Goal: Task Accomplishment & Management: Complete application form

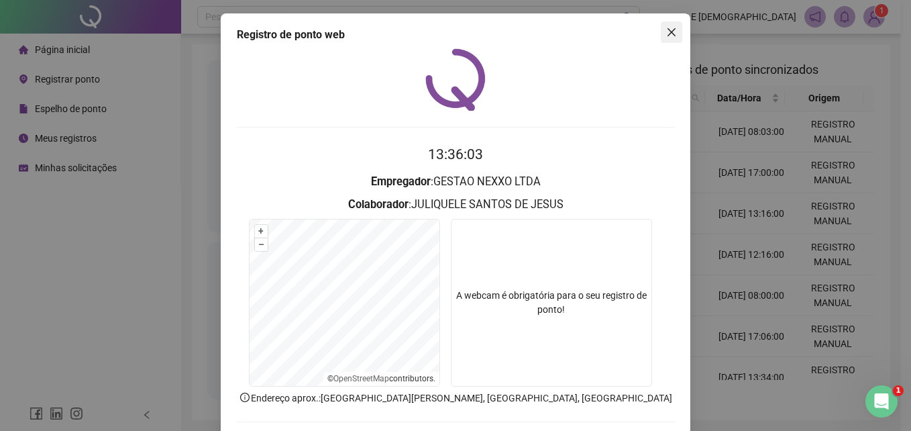
click at [666, 27] on icon "close" at bounding box center [671, 32] width 11 height 11
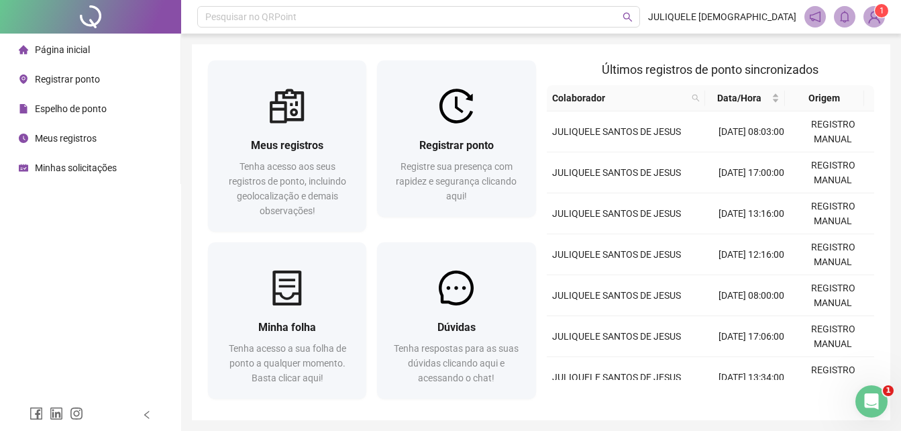
click at [66, 168] on span "Minhas solicitações" at bounding box center [76, 167] width 82 height 11
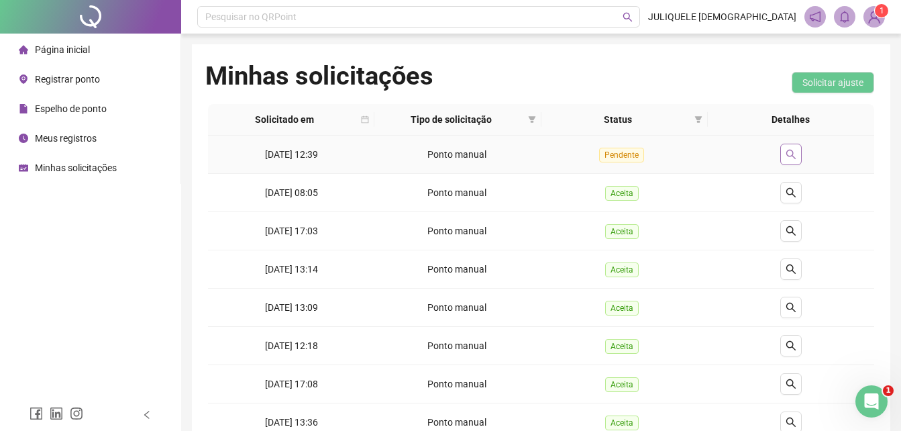
click at [800, 150] on button "button" at bounding box center [790, 154] width 21 height 21
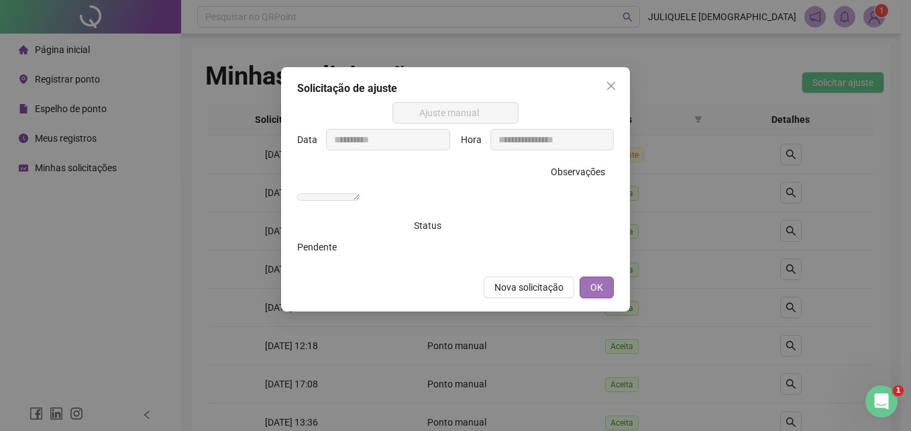
click at [603, 298] on button "OK" at bounding box center [597, 286] width 34 height 21
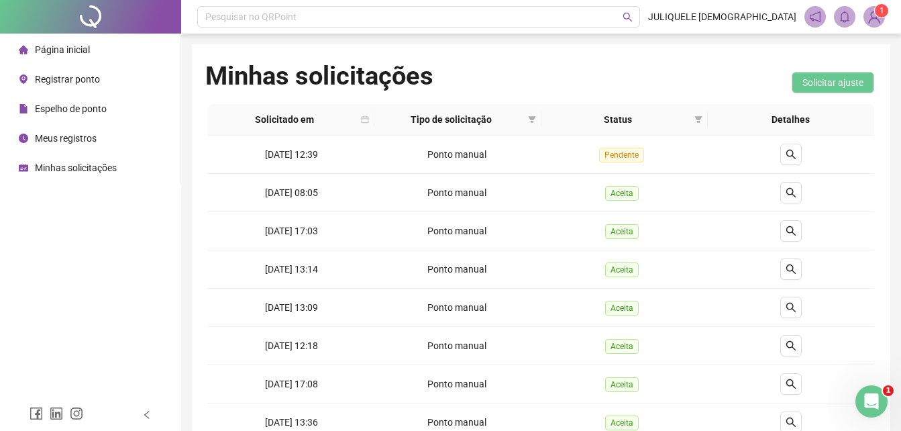
click at [76, 82] on span "Registrar ponto" at bounding box center [67, 79] width 65 height 11
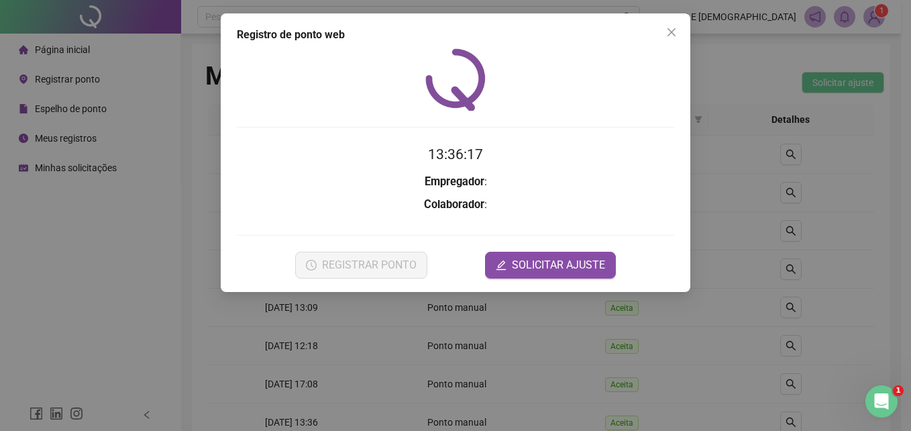
drag, startPoint x: 669, startPoint y: 34, endPoint x: 592, endPoint y: 42, distance: 78.2
click at [661, 37] on span "Close" at bounding box center [671, 32] width 21 height 11
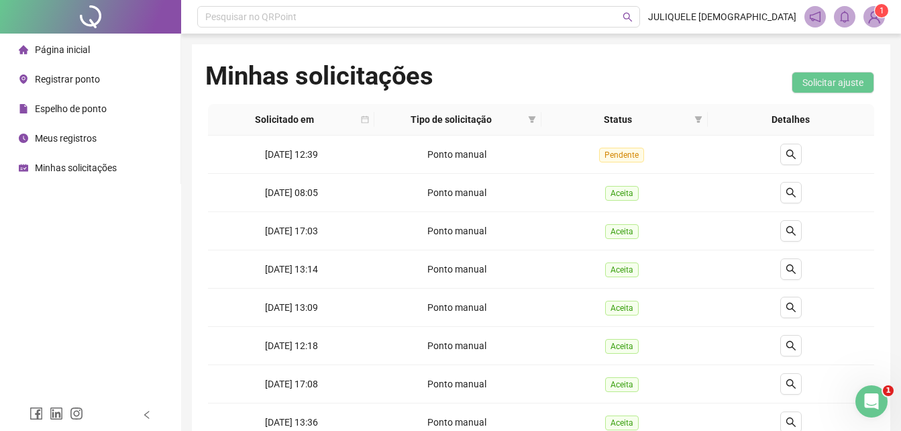
click at [60, 82] on span "Registrar ponto" at bounding box center [67, 79] width 65 height 11
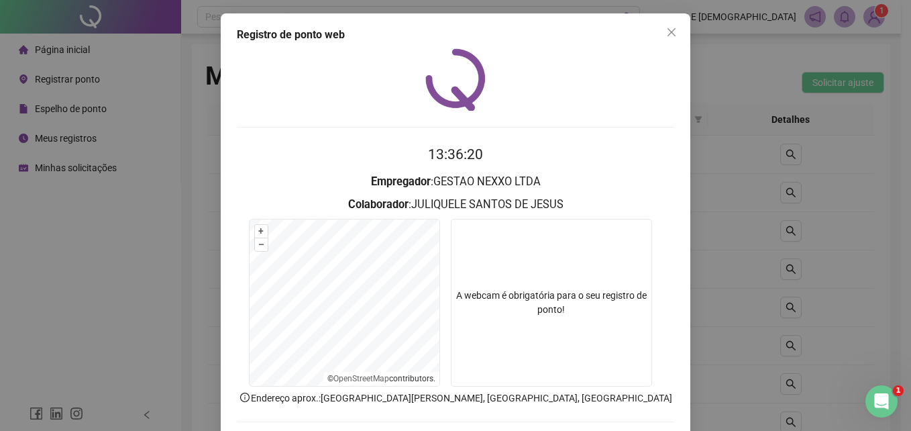
scroll to position [64, 0]
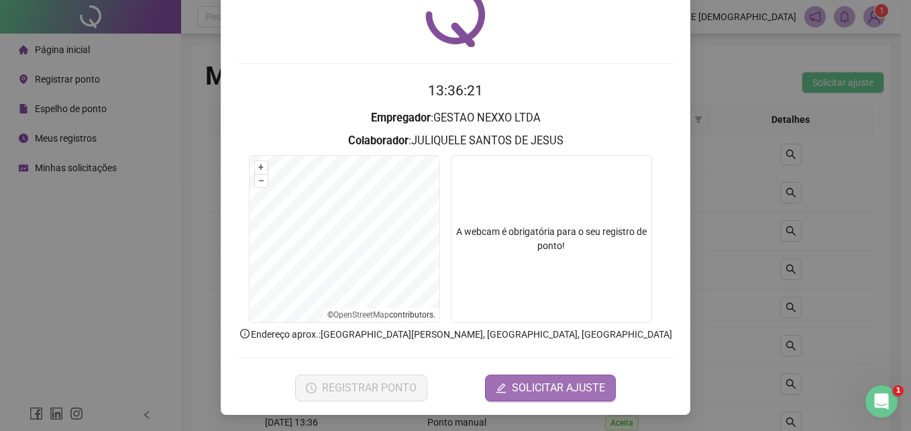
click at [539, 393] on span "SOLICITAR AJUSTE" at bounding box center [558, 388] width 93 height 16
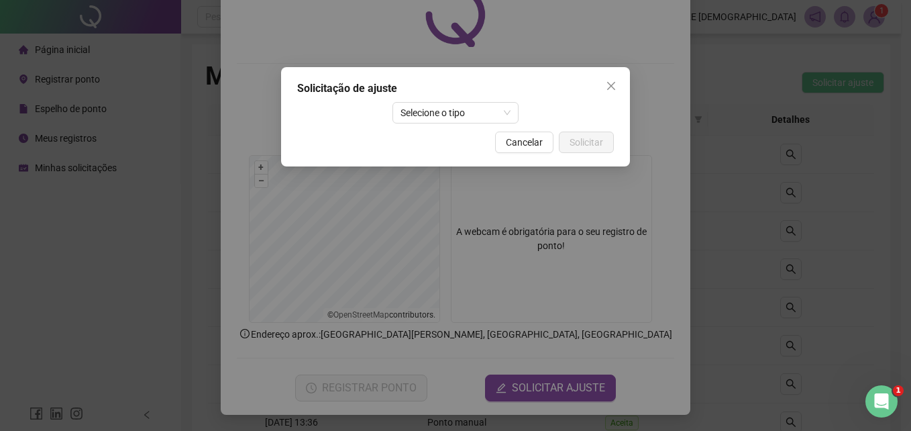
click at [449, 100] on div "Solicitação de ajuste Selecione o tipo Cancelar Solicitar" at bounding box center [455, 116] width 349 height 99
click at [443, 107] on span "Selecione o tipo" at bounding box center [455, 113] width 111 height 20
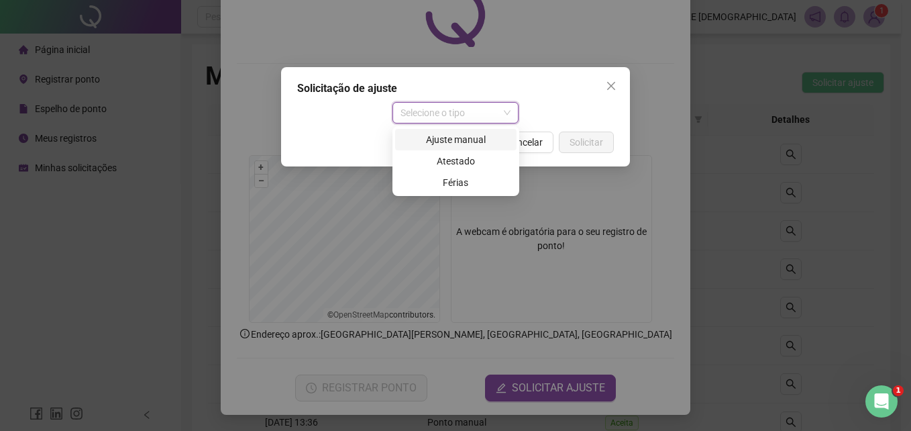
click at [457, 139] on div "Ajuste manual" at bounding box center [455, 139] width 105 height 15
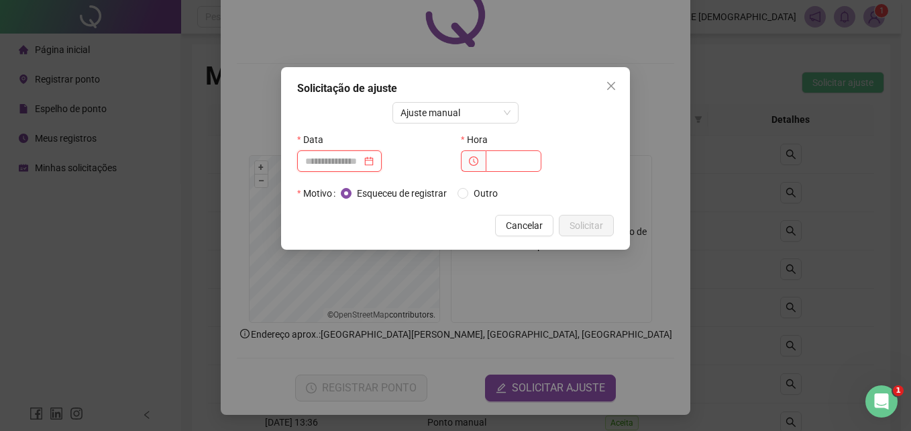
click at [332, 158] on input at bounding box center [333, 161] width 56 height 15
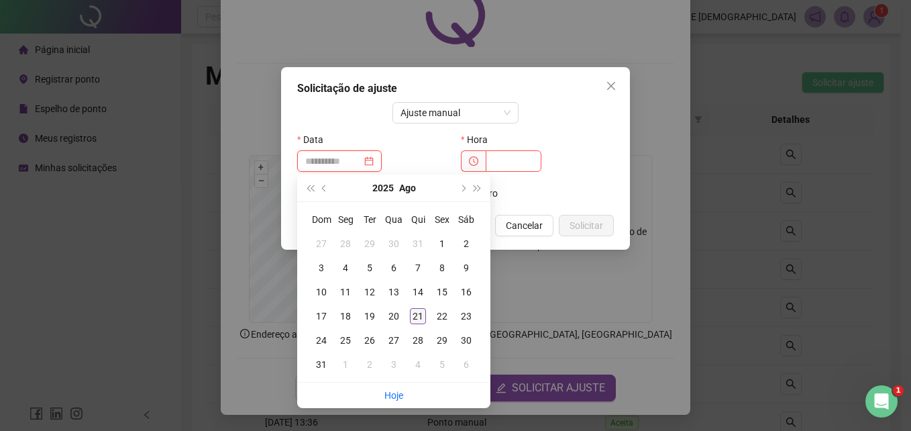
type input "**********"
click at [411, 318] on div "21" at bounding box center [418, 316] width 16 height 16
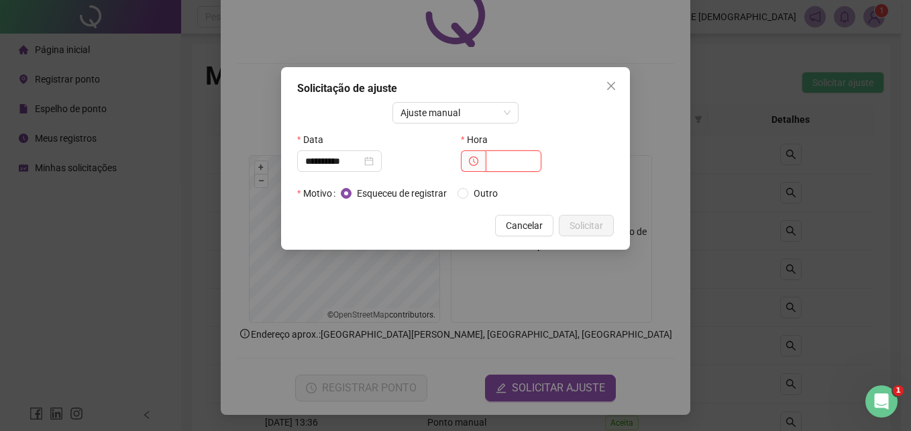
click at [500, 171] on input "text" at bounding box center [514, 160] width 56 height 21
click at [507, 166] on input "text" at bounding box center [514, 160] width 56 height 21
type input "*****"
click at [490, 188] on span "Outro" at bounding box center [485, 193] width 35 height 15
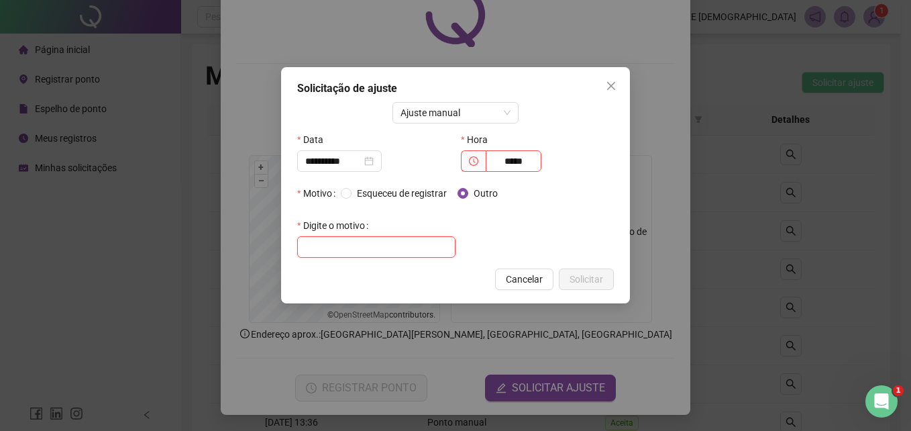
click at [380, 252] on input "text" at bounding box center [376, 246] width 158 height 21
type input "**********"
click at [584, 282] on span "Solicitar" at bounding box center [587, 279] width 34 height 15
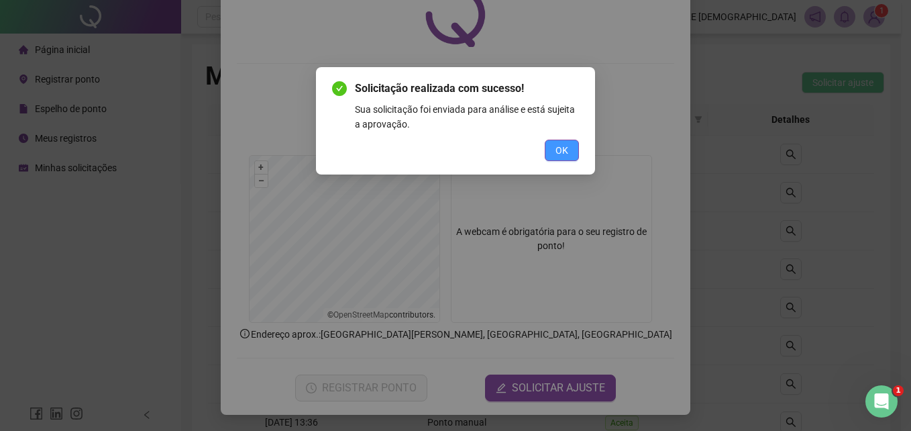
click at [564, 142] on button "OK" at bounding box center [562, 150] width 34 height 21
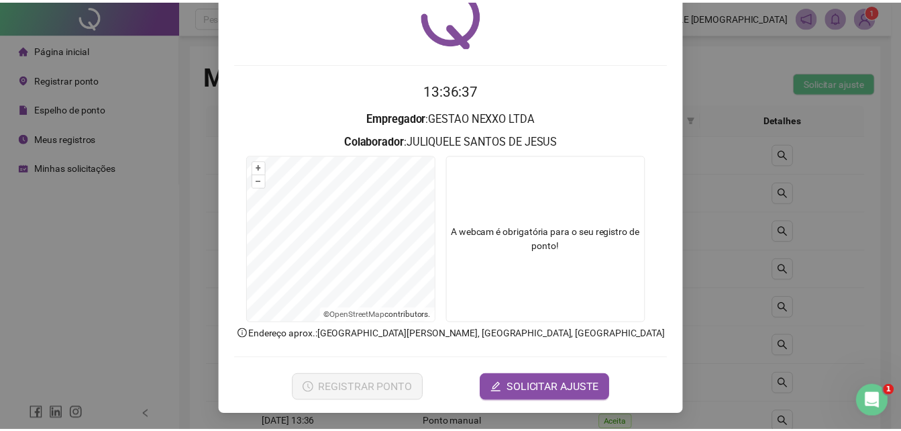
scroll to position [0, 0]
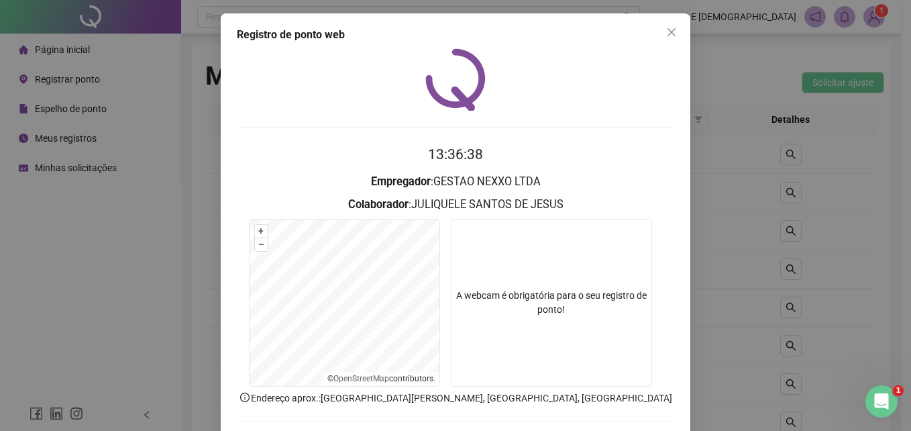
click at [667, 34] on icon "close" at bounding box center [671, 32] width 11 height 11
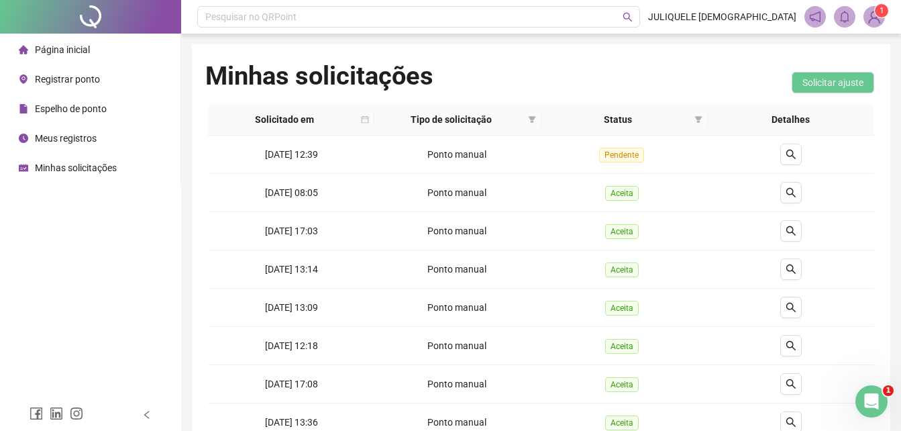
click at [103, 163] on span "Minhas solicitações" at bounding box center [76, 167] width 82 height 11
